Goal: Feedback & Contribution: Submit feedback/report problem

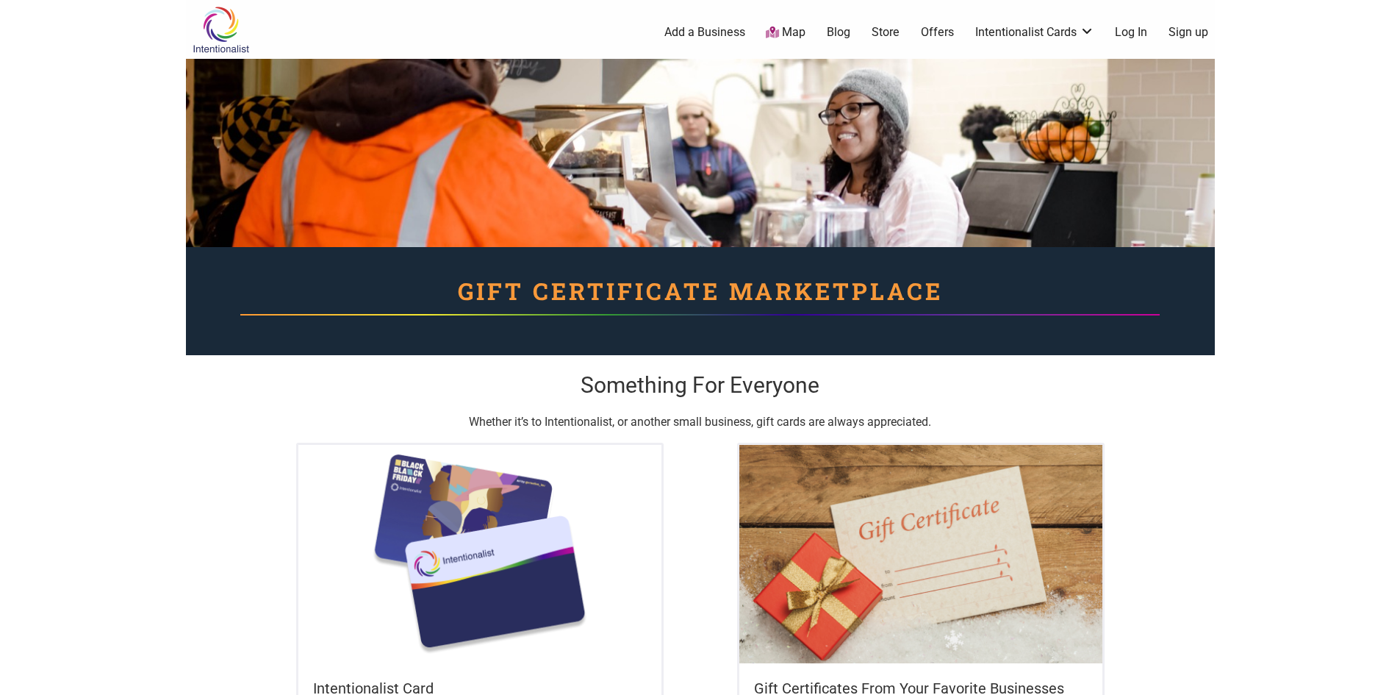
click at [119, 298] on body "× Menu 0 Add a Business Map Blog Store Offers Intentionalist Cards Buy Black Ca…" at bounding box center [700, 347] width 1400 height 695
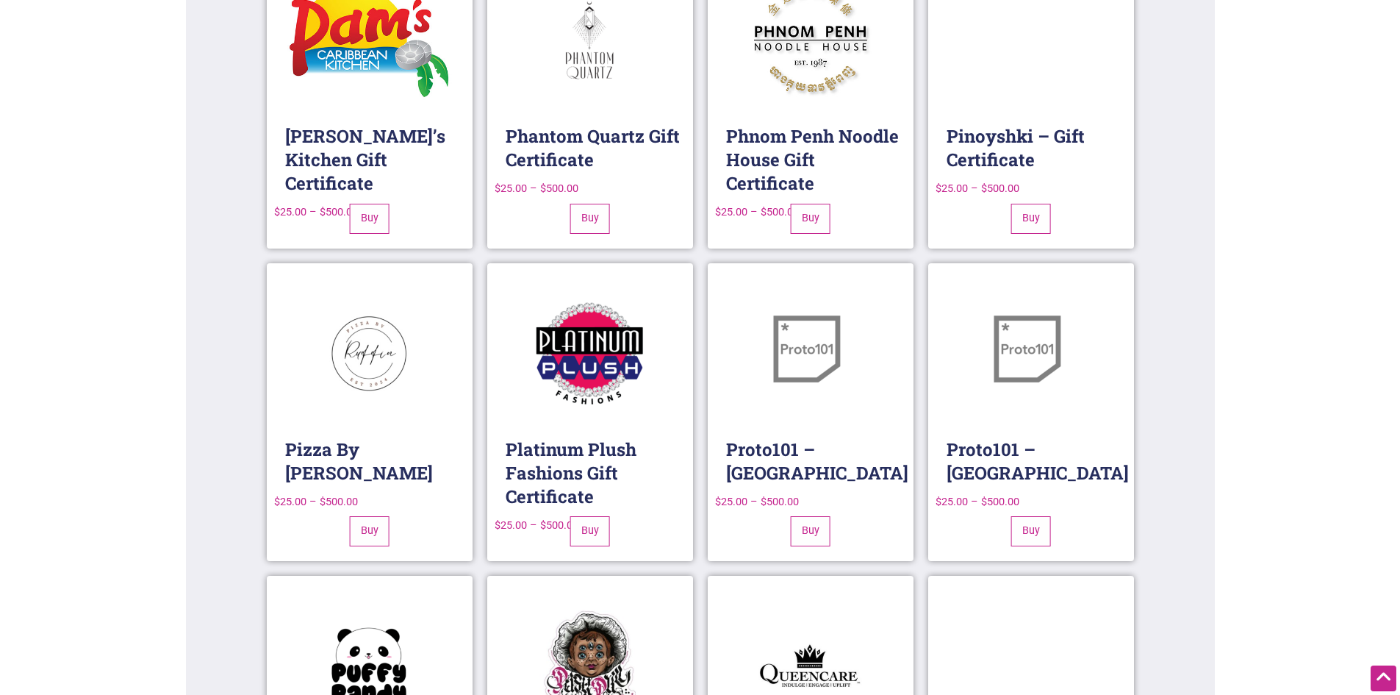
scroll to position [12294, 0]
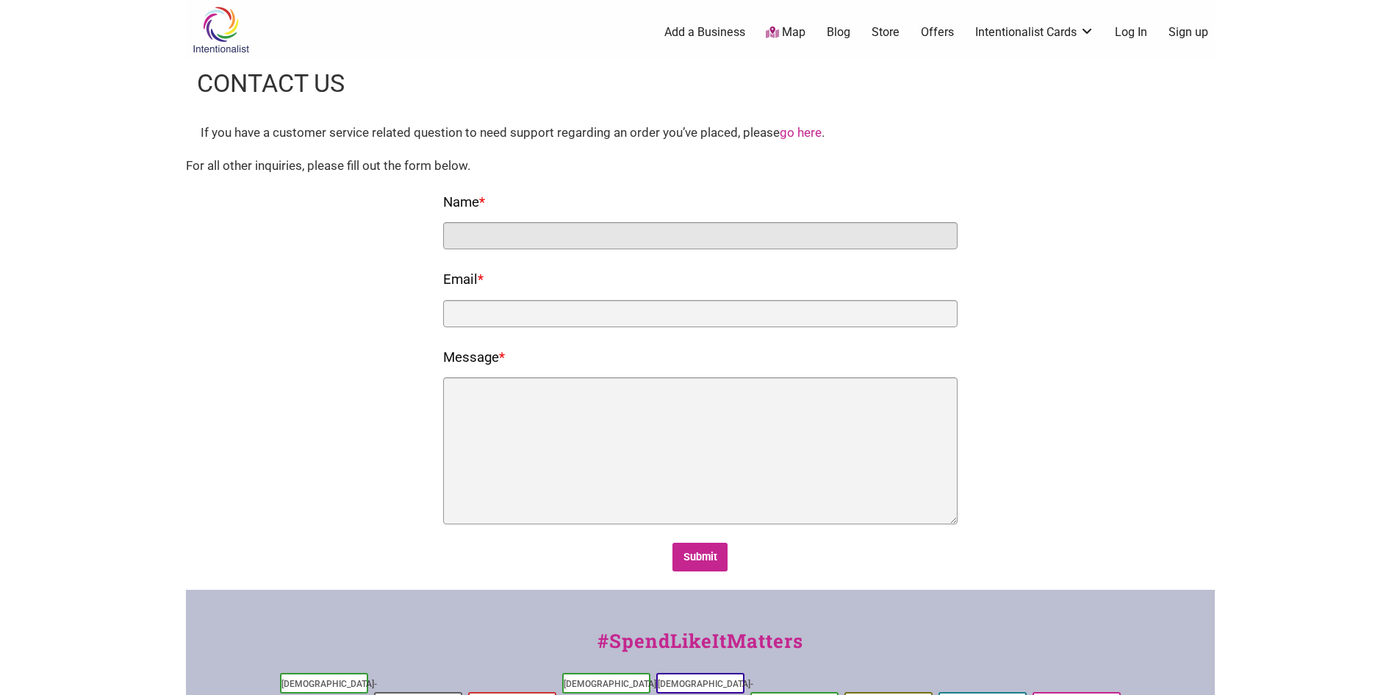
click at [542, 235] on input "Name *" at bounding box center [700, 235] width 515 height 27
type input "[PERSON_NAME]"
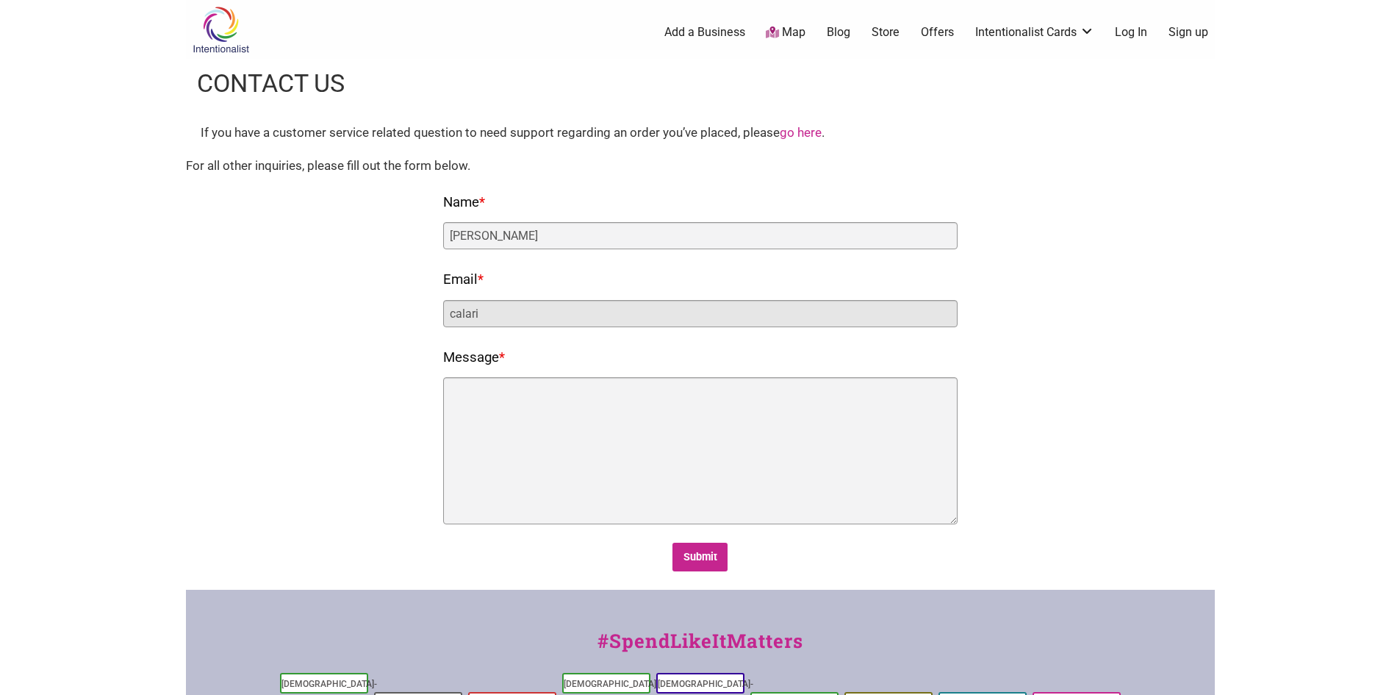
type input "[EMAIL_ADDRESS][DOMAIN_NAME]"
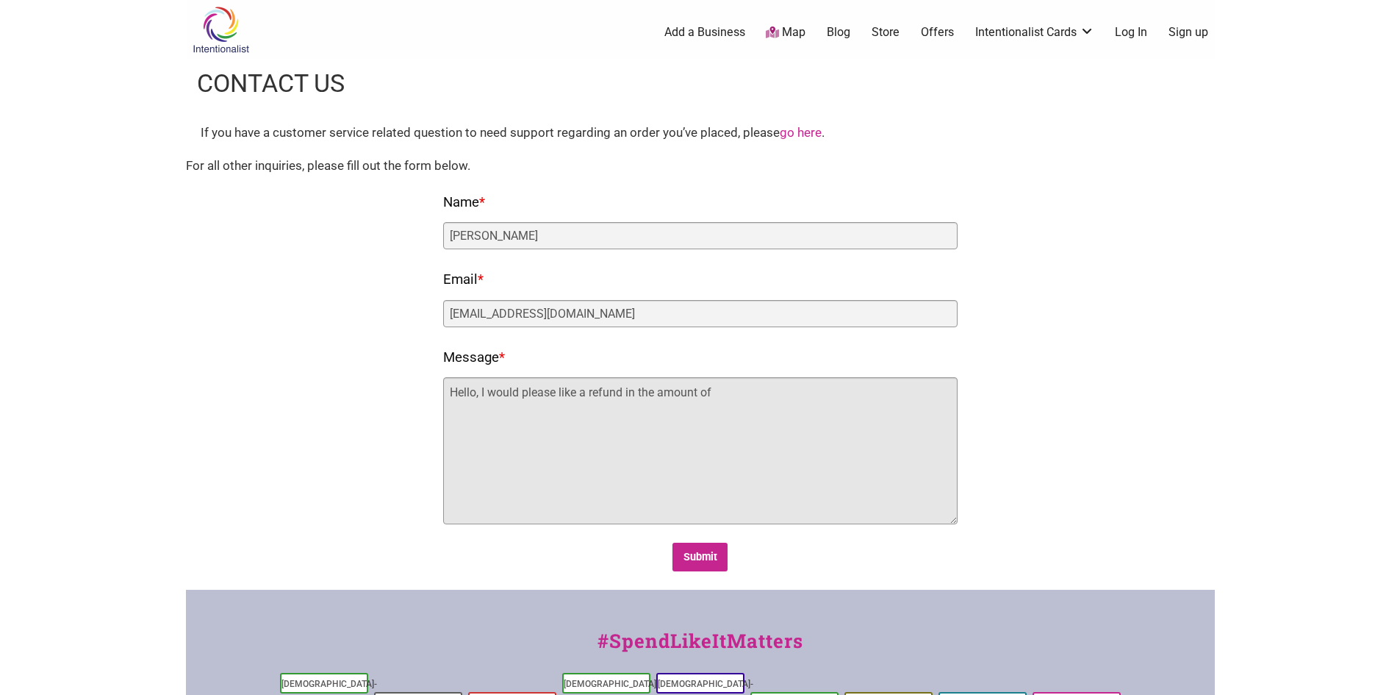
click at [775, 401] on textarea "Hello, I would please like a refund in the amount of" at bounding box center [700, 450] width 515 height 147
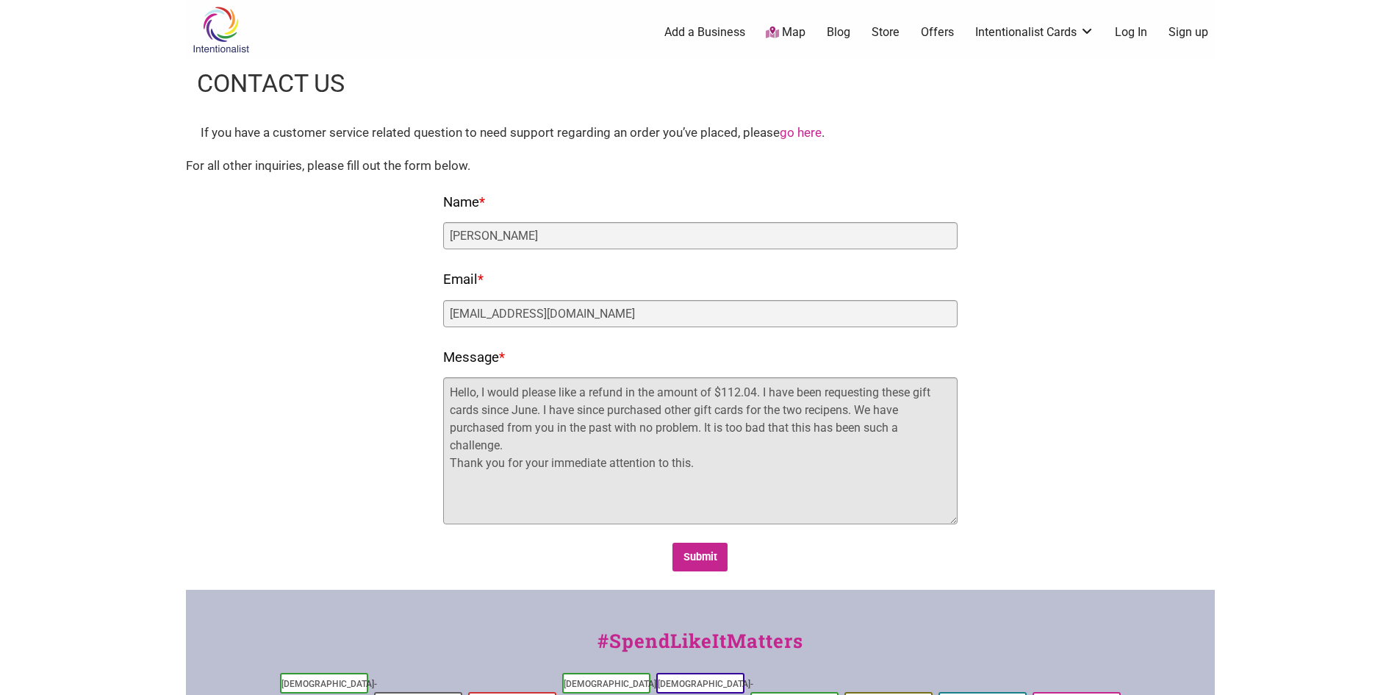
drag, startPoint x: 695, startPoint y: 470, endPoint x: 368, endPoint y: 333, distance: 354.5
click at [368, 333] on div "Fields marked with an * are required Name * [PERSON_NAME] Email * [EMAIL_ADDRES…" at bounding box center [701, 380] width 1000 height 381
type textarea "Hello, I would please like a refund in the amount of $112.04. I have been reque…"
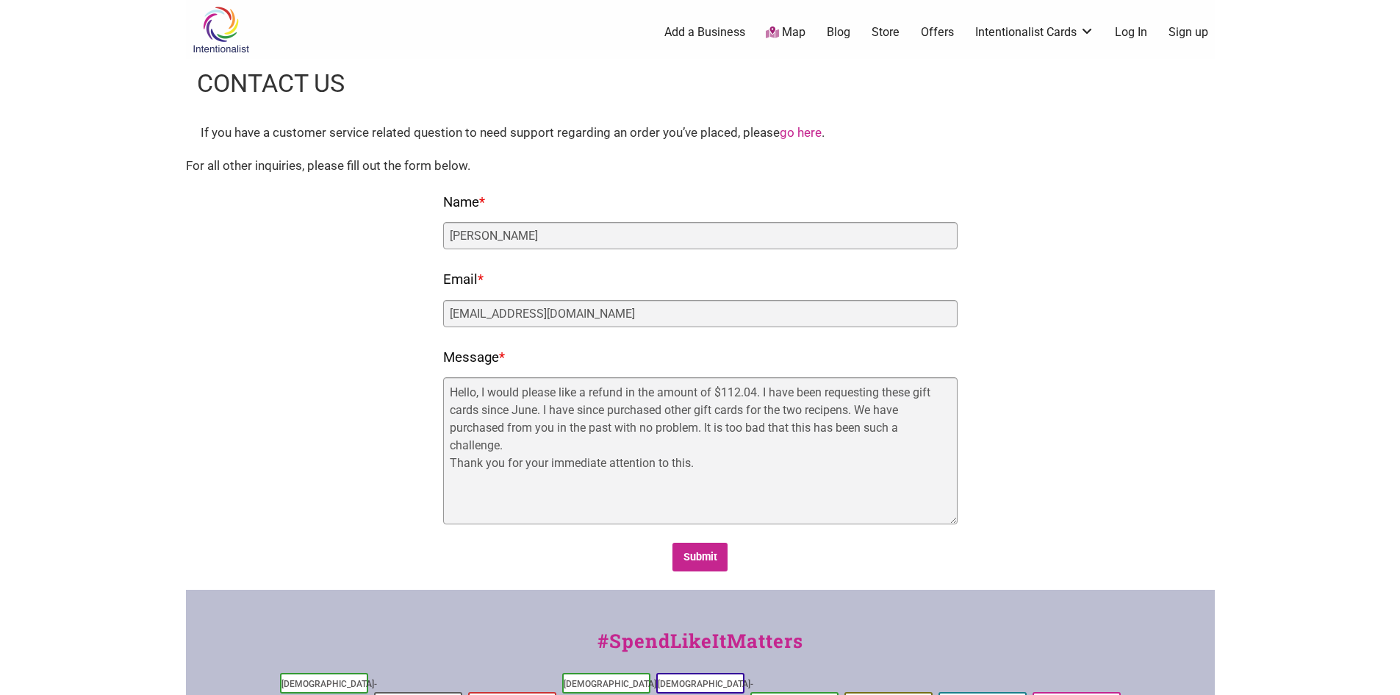
click at [800, 130] on link "go here" at bounding box center [801, 132] width 42 height 15
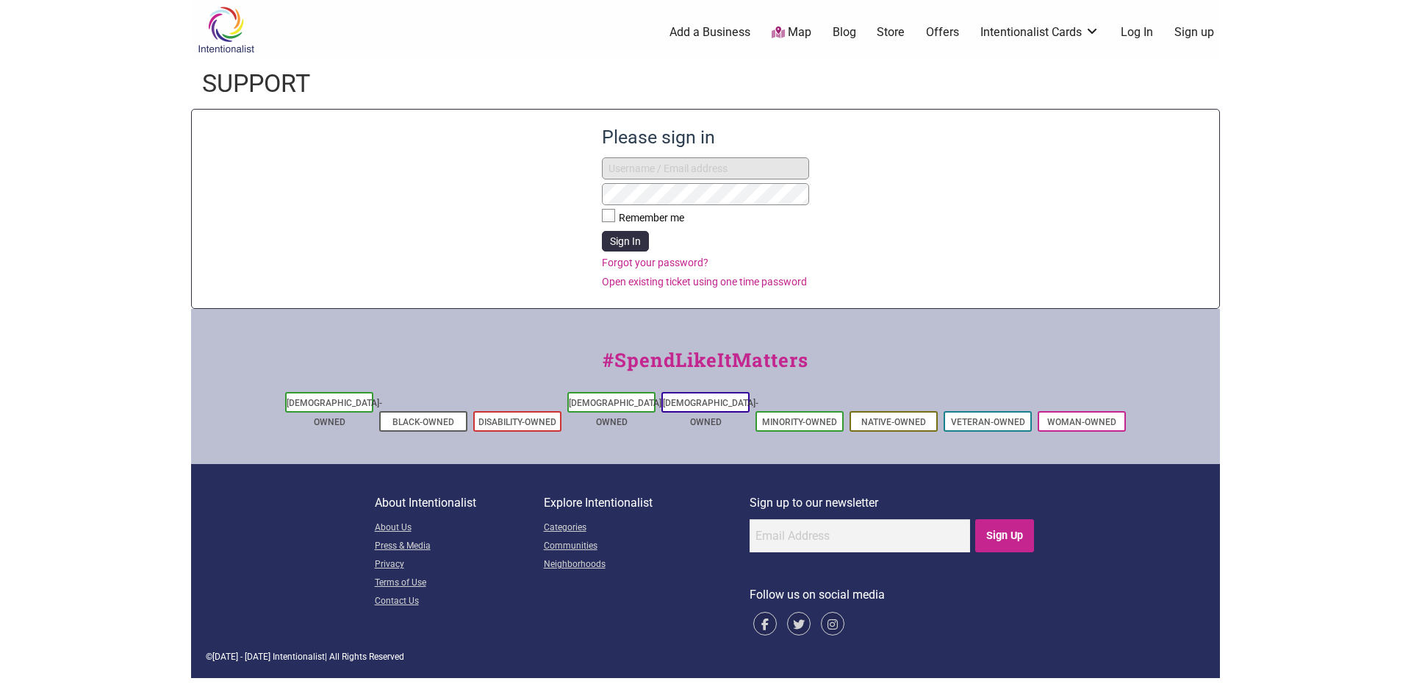
click at [675, 165] on input "text" at bounding box center [705, 168] width 207 height 22
type input "calari@healthpointchc.org"
click at [660, 257] on link "Forgot your password?" at bounding box center [705, 262] width 207 height 15
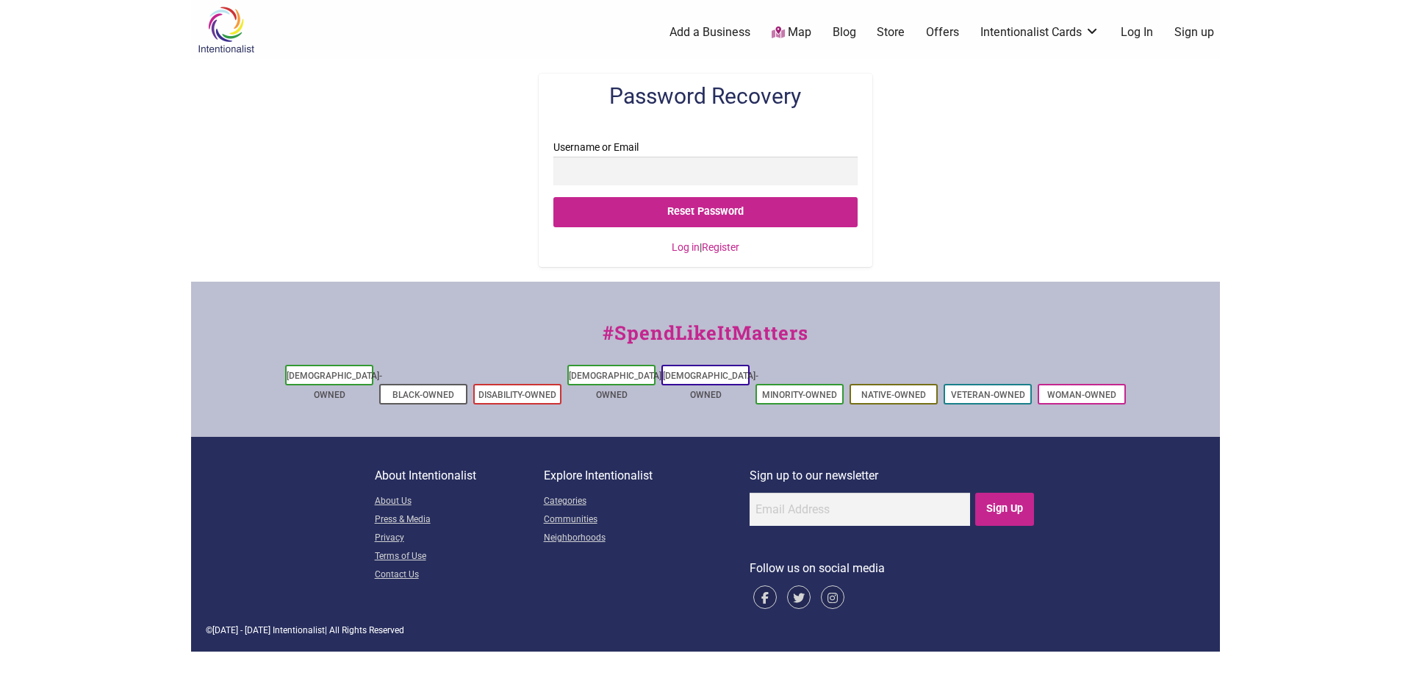
click at [628, 176] on input "Username or Email" at bounding box center [705, 171] width 304 height 29
type input "[EMAIL_ADDRESS][DOMAIN_NAME]"
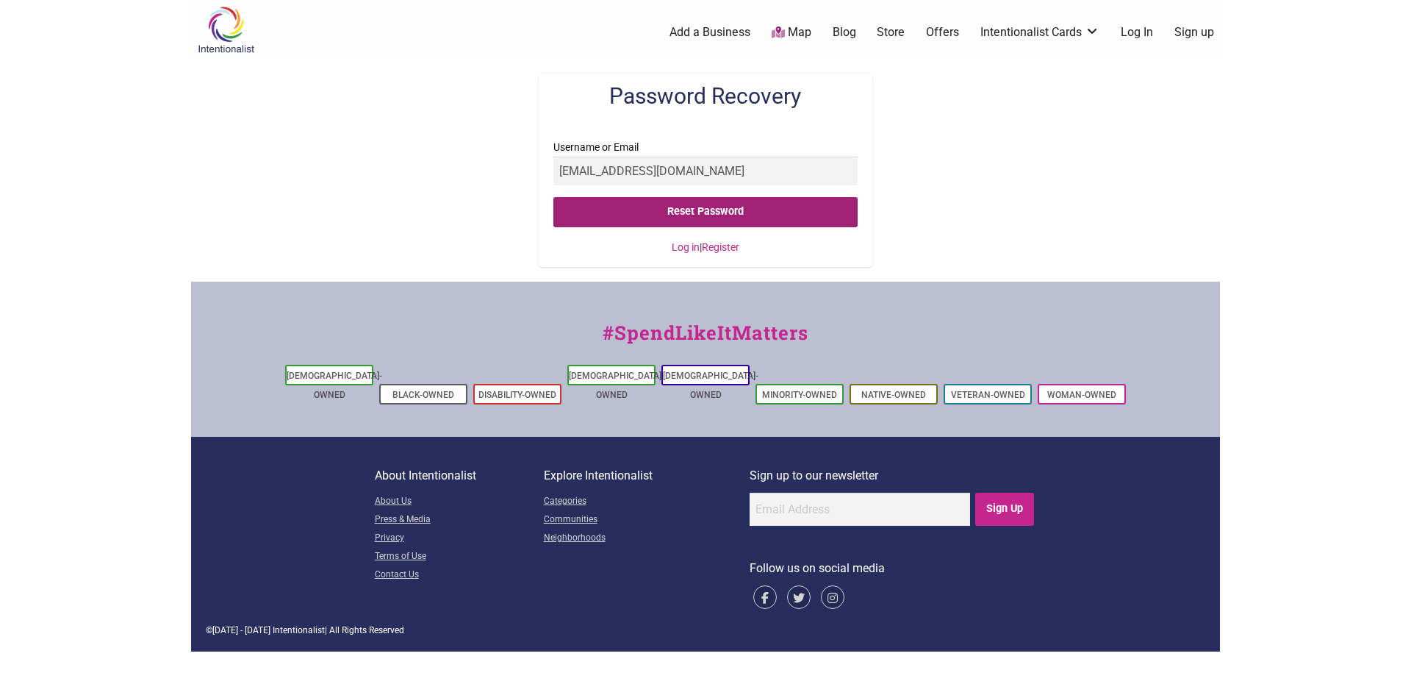
click at [714, 213] on input "Reset Password" at bounding box center [705, 212] width 304 height 30
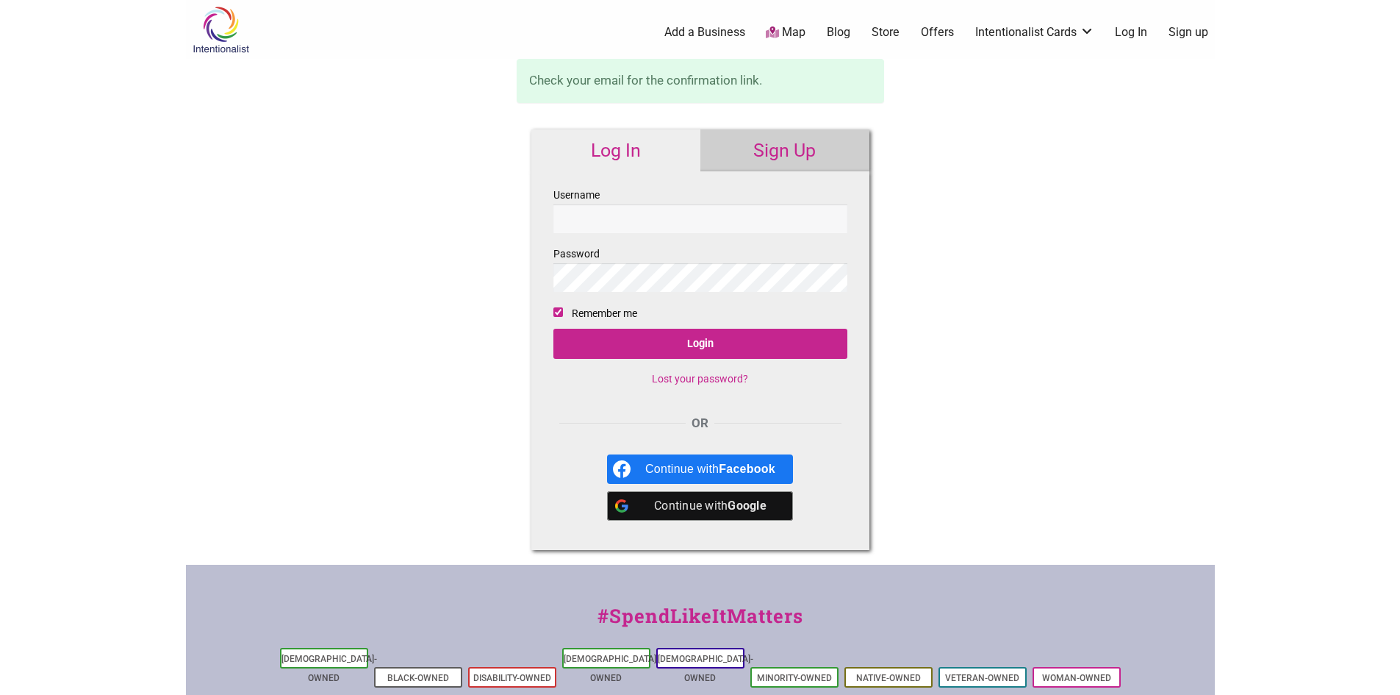
click at [641, 223] on input "Username" at bounding box center [700, 218] width 294 height 29
click at [989, 196] on div "Intentionalist Spend like it matters 0 Add a Business Map Blog Store Offers Int…" at bounding box center [700, 466] width 1029 height 933
click at [781, 157] on link "Sign Up" at bounding box center [784, 150] width 169 height 43
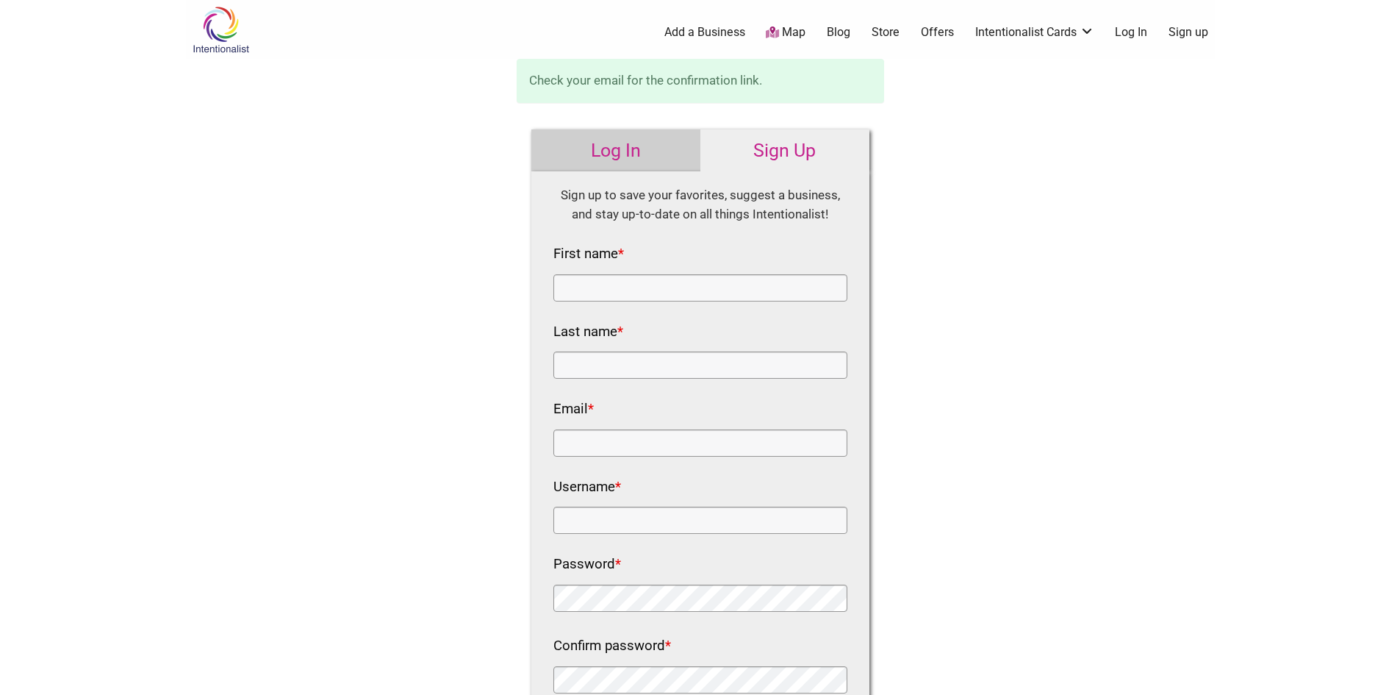
click at [631, 159] on link "Log In" at bounding box center [615, 150] width 169 height 43
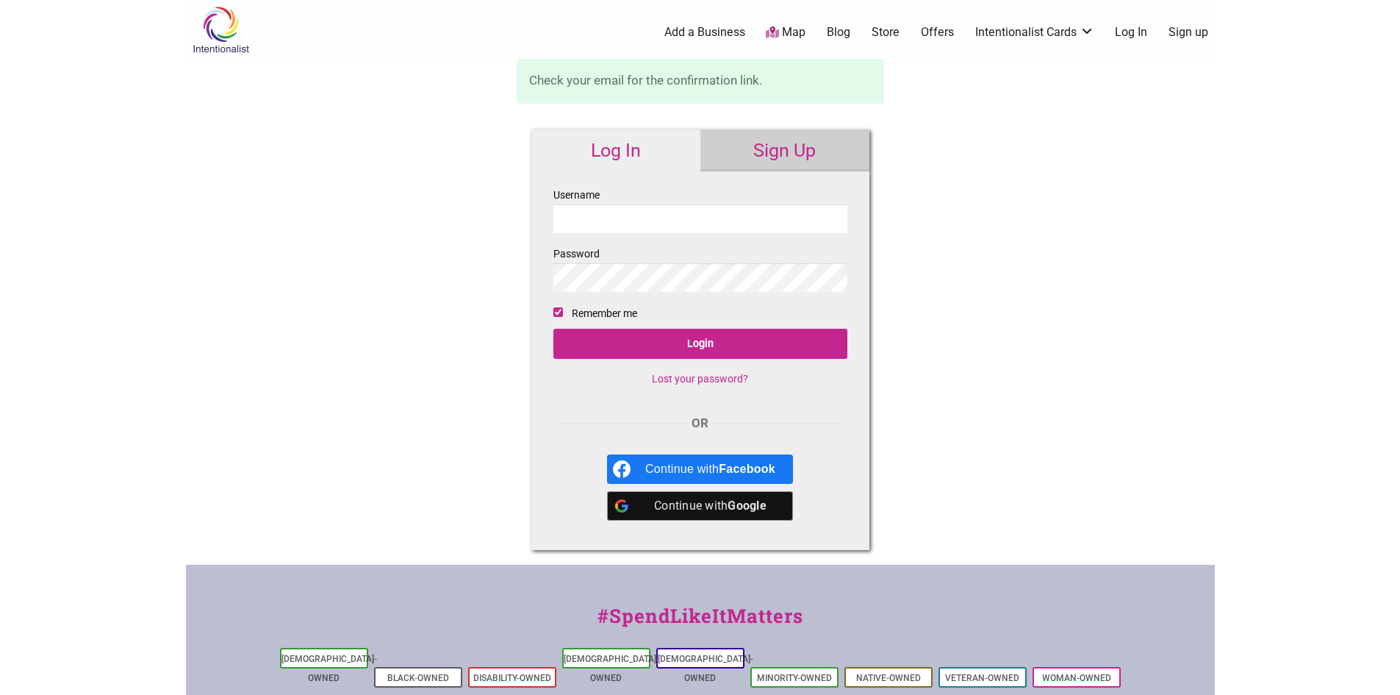
click at [614, 226] on input "Username" at bounding box center [700, 218] width 294 height 29
type input "calari"
click at [728, 373] on link "Lost your password?" at bounding box center [700, 379] width 96 height 12
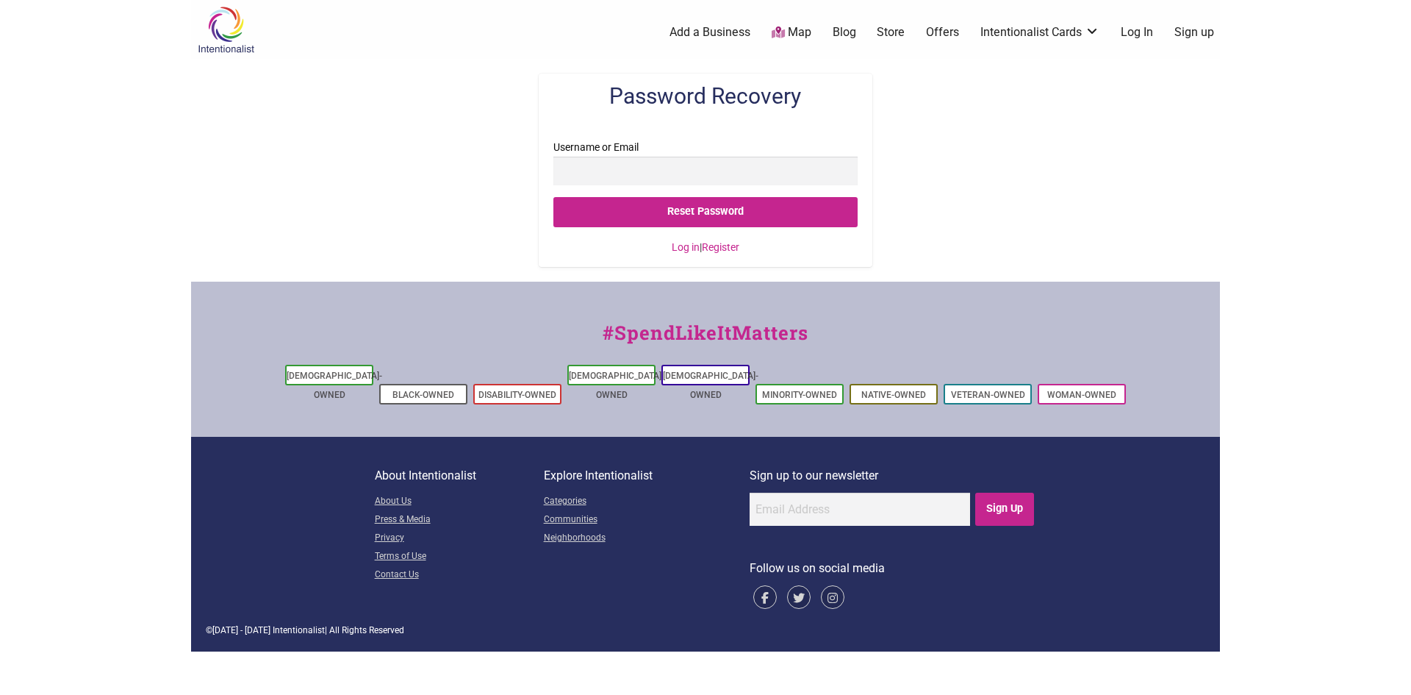
click at [706, 176] on input "Username or Email" at bounding box center [705, 171] width 304 height 29
type input "[EMAIL_ADDRESS][DOMAIN_NAME]"
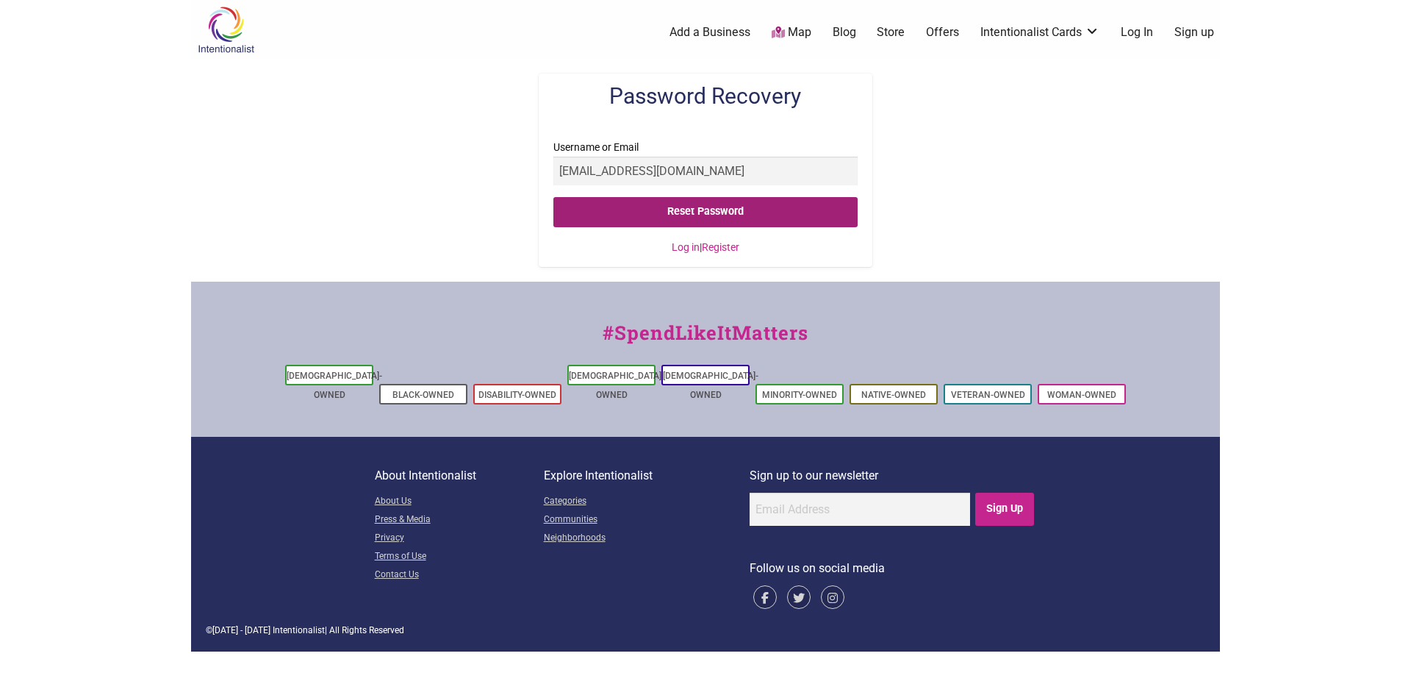
click at [703, 212] on input "Reset Password" at bounding box center [705, 212] width 304 height 30
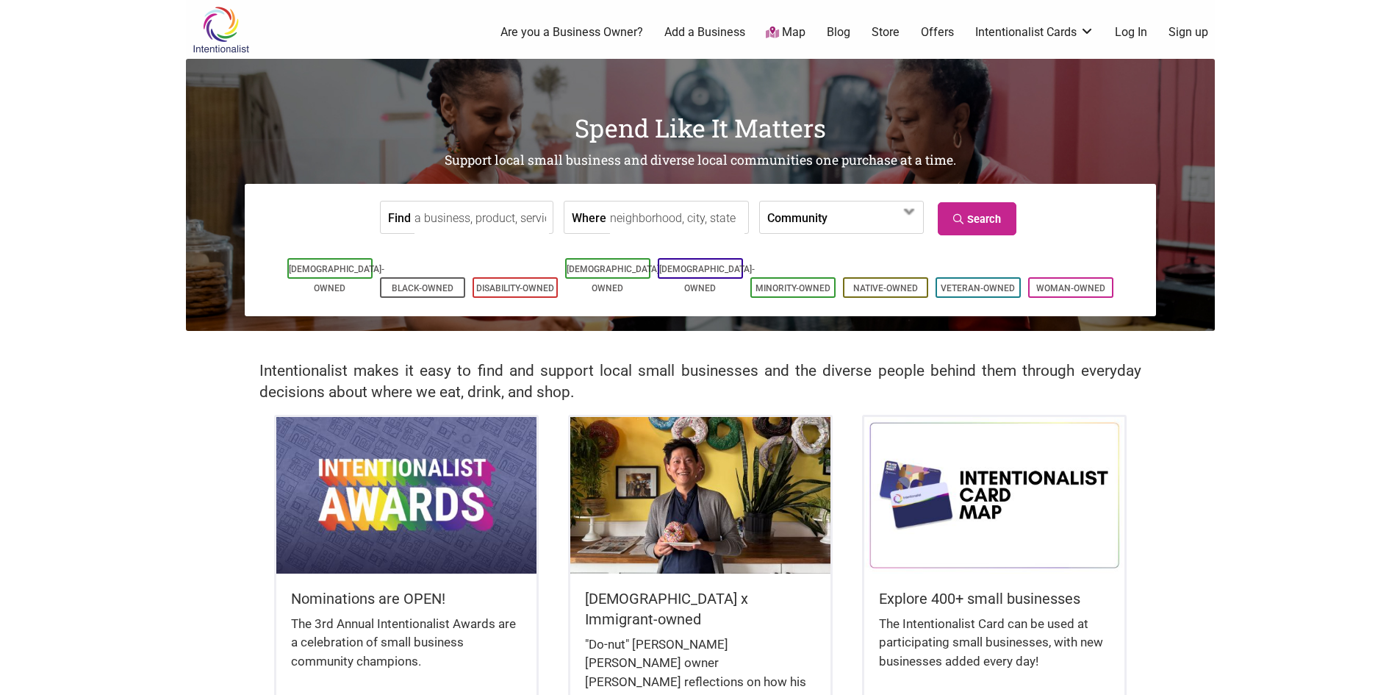
drag, startPoint x: 1261, startPoint y: 389, endPoint x: 1255, endPoint y: 397, distance: 10.0
click at [1266, 387] on body "× Menu 0 Are you a Business Owner? Add a Business Map Blog Store Offers Intenti…" at bounding box center [700, 347] width 1400 height 695
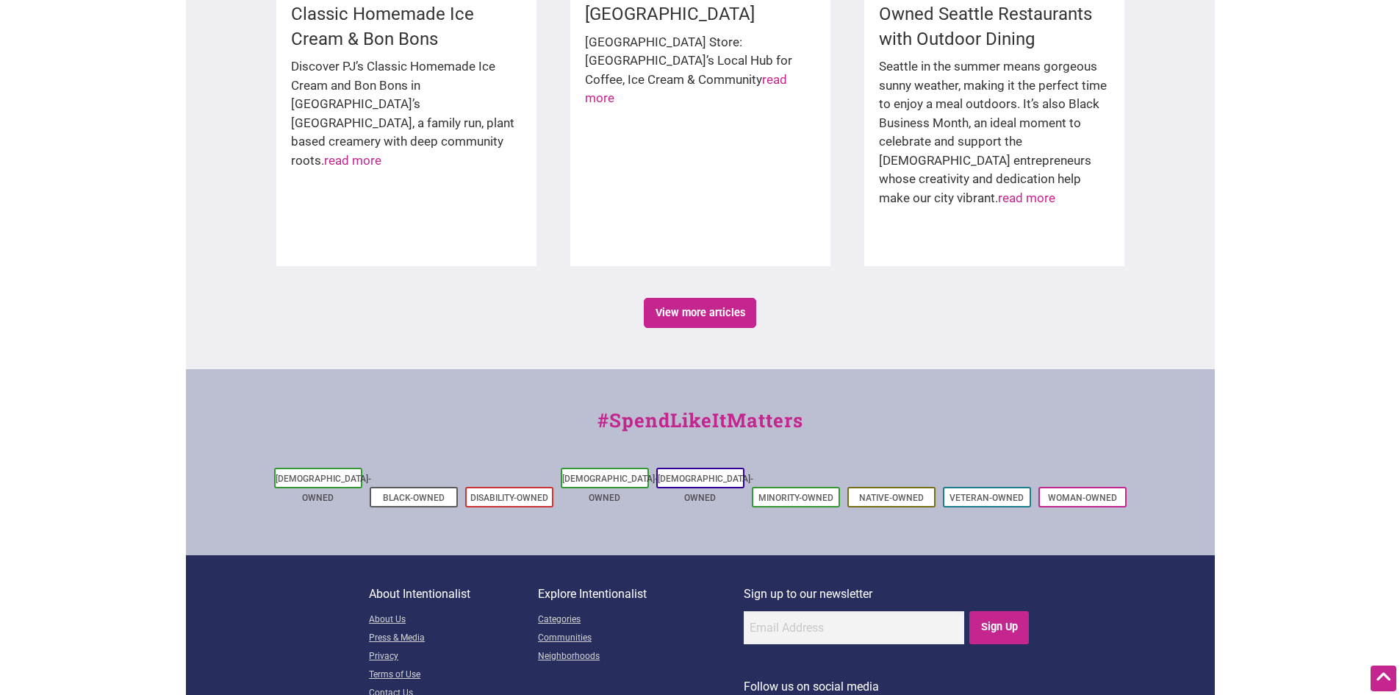
scroll to position [2431, 0]
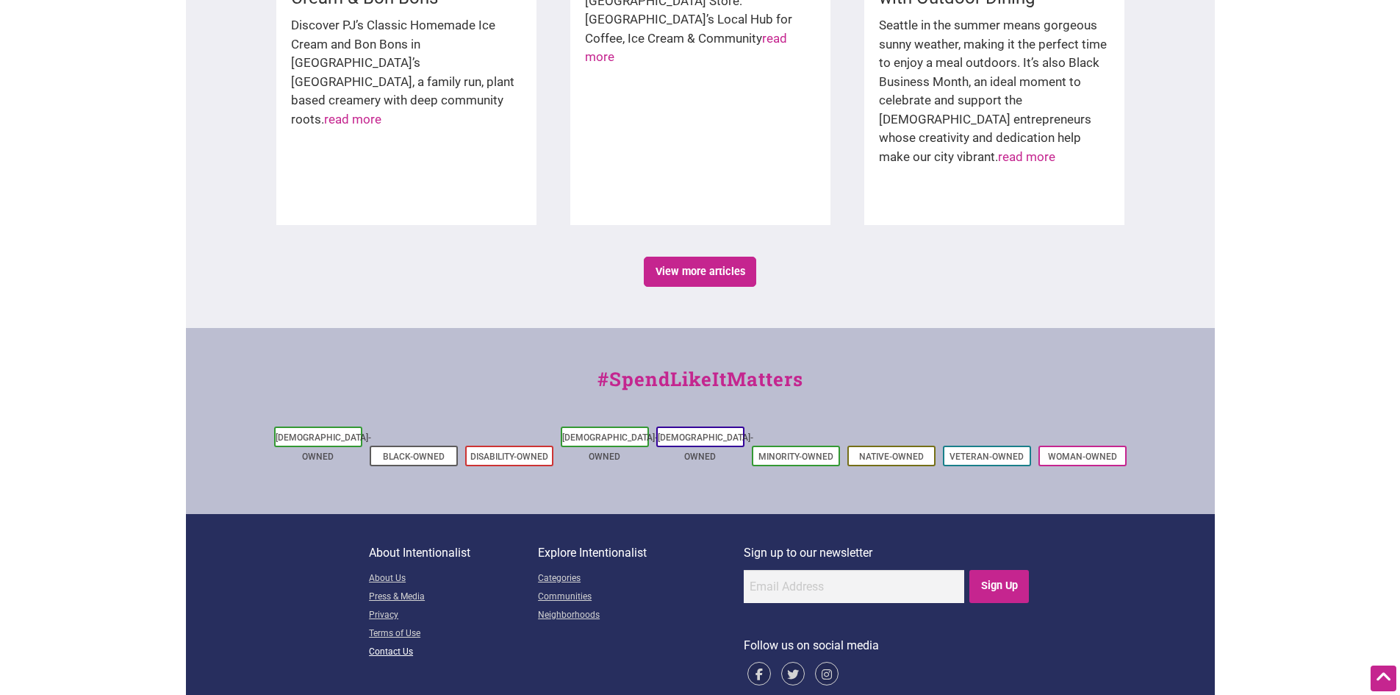
click at [391, 643] on link "Contact Us" at bounding box center [453, 652] width 169 height 18
